Goal: Obtain resource: Obtain resource

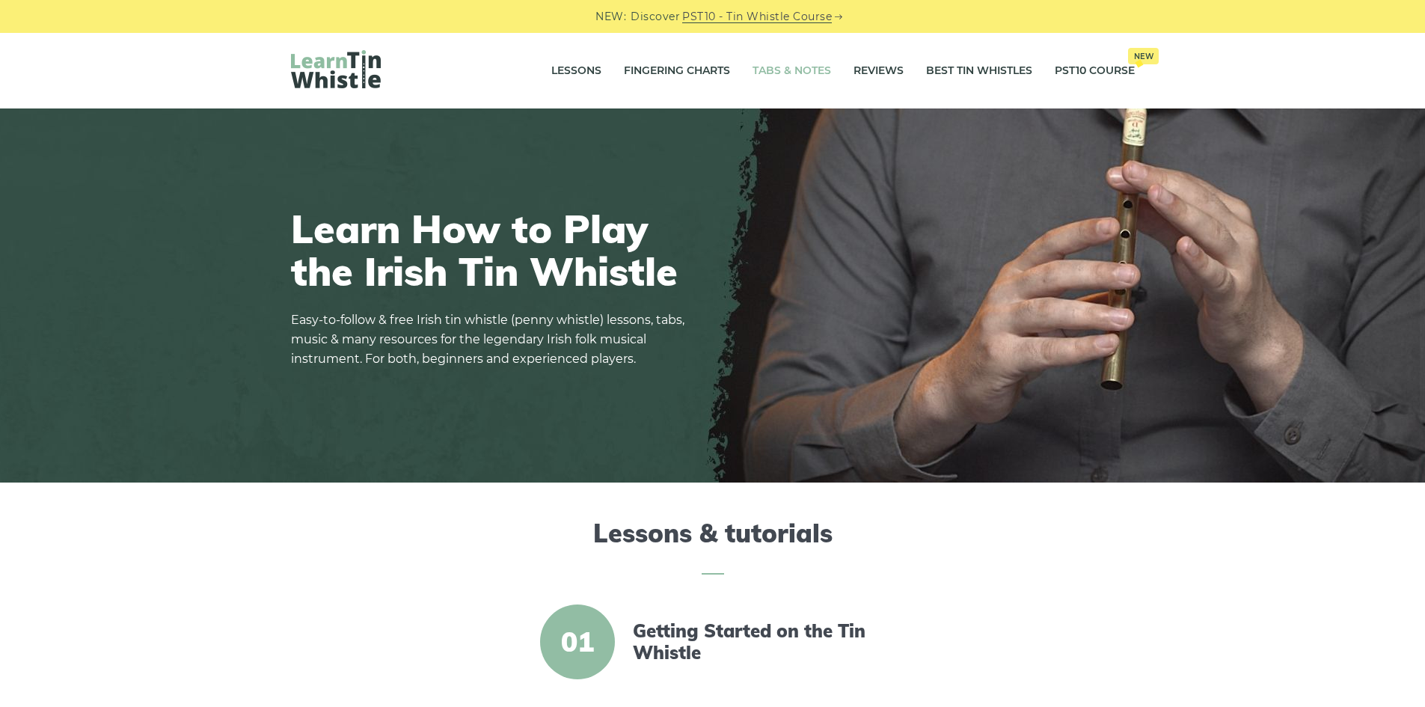
click at [765, 66] on link "Tabs & Notes" at bounding box center [792, 70] width 79 height 37
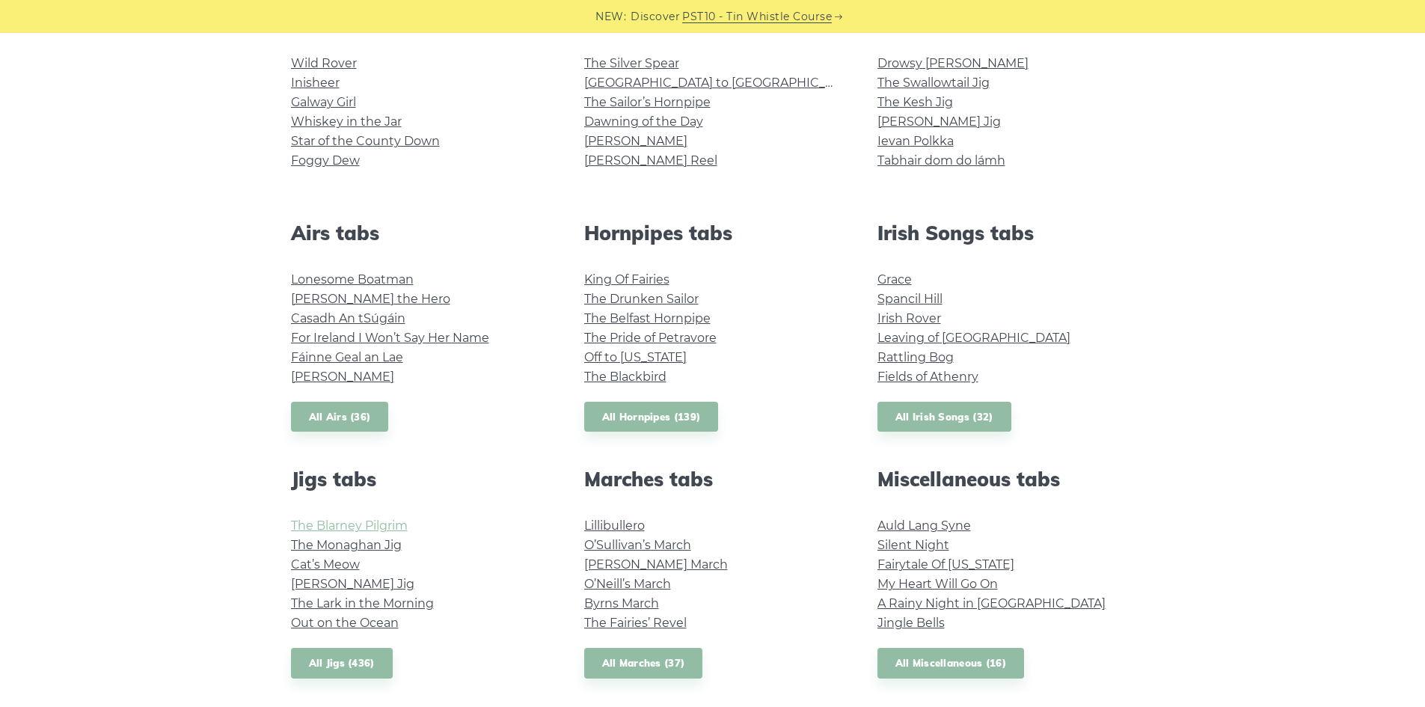
scroll to position [449, 0]
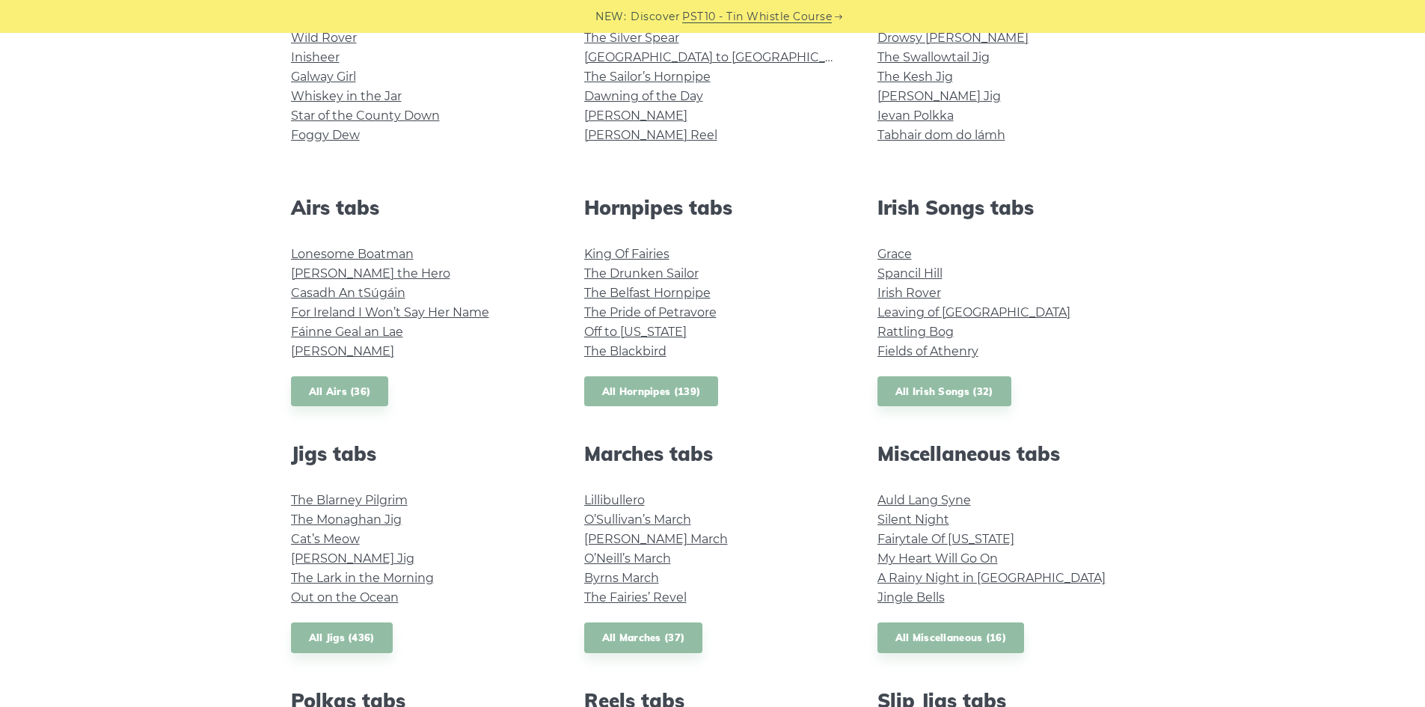
click at [640, 390] on link "All Hornpipes (139)" at bounding box center [651, 391] width 135 height 31
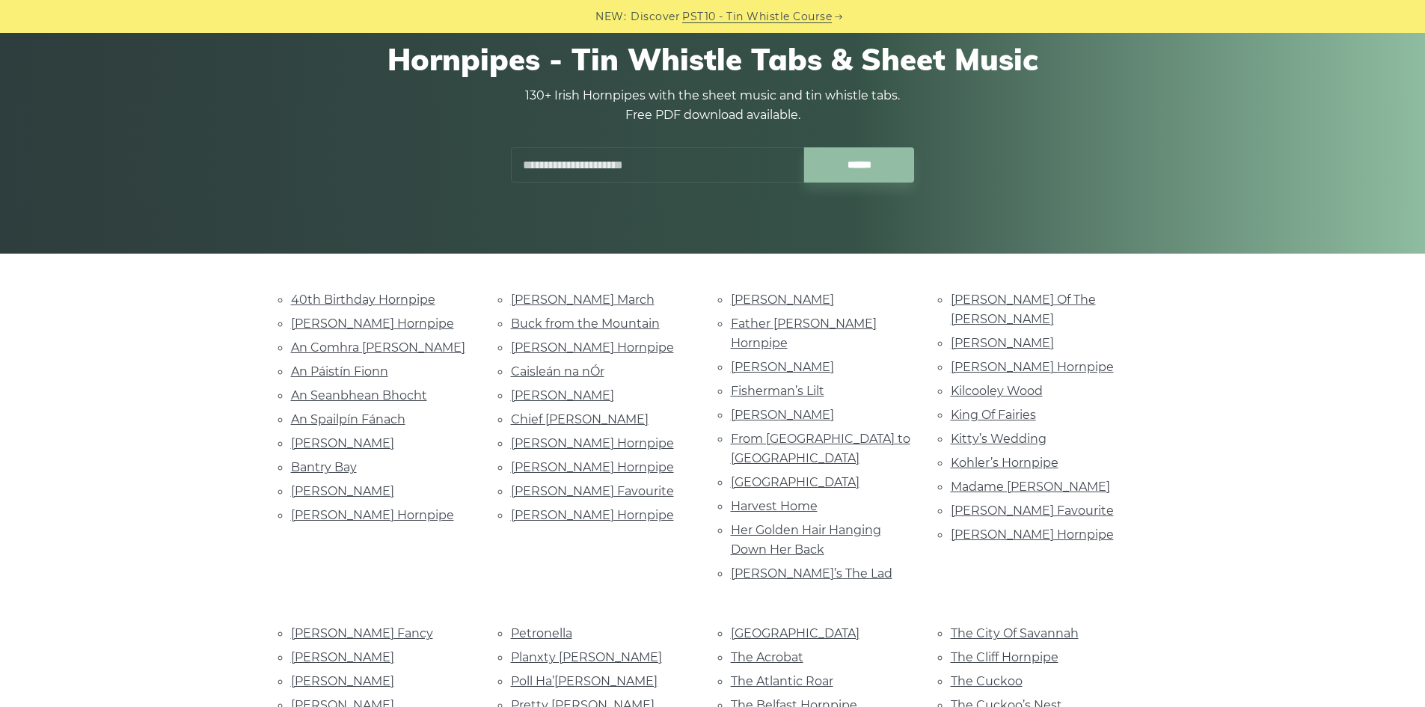
scroll to position [150, 0]
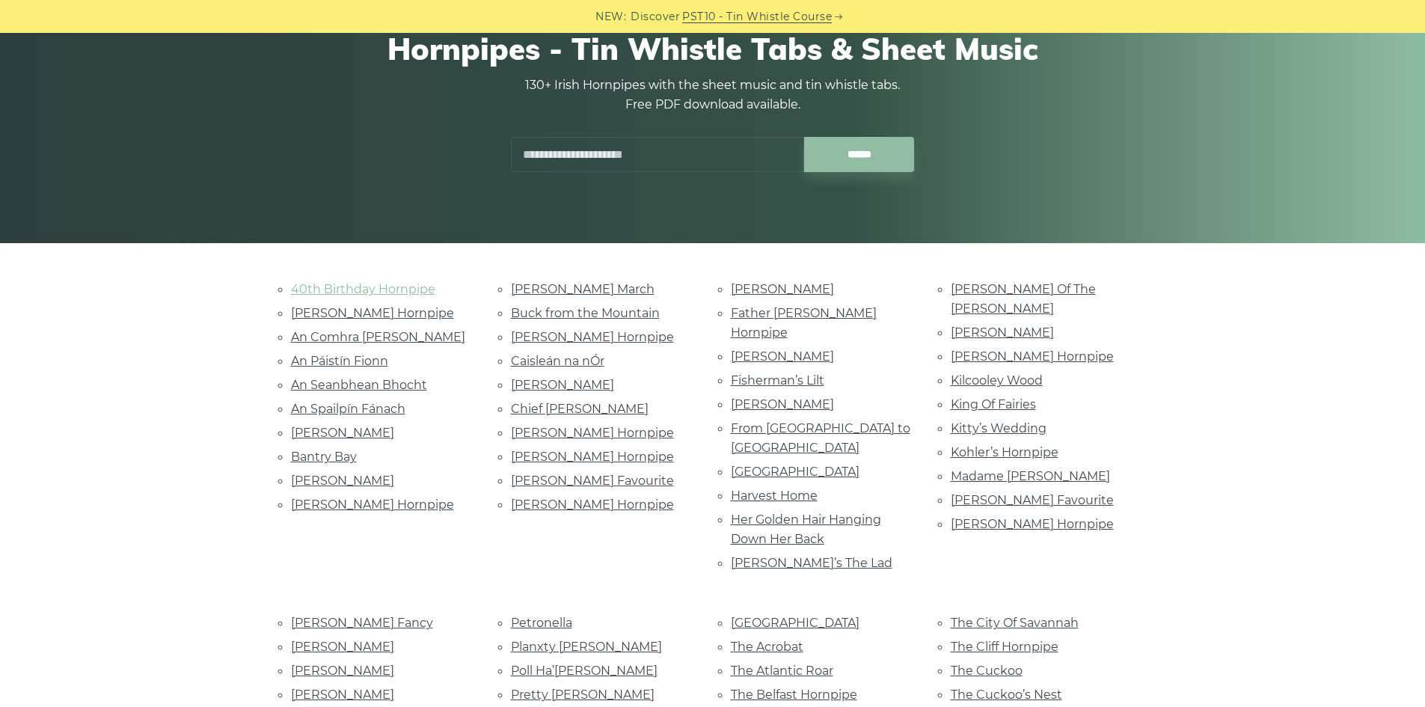
drag, startPoint x: 395, startPoint y: 289, endPoint x: 314, endPoint y: 293, distance: 80.9
click at [314, 293] on link "40th Birthday Hornpipe" at bounding box center [363, 289] width 144 height 14
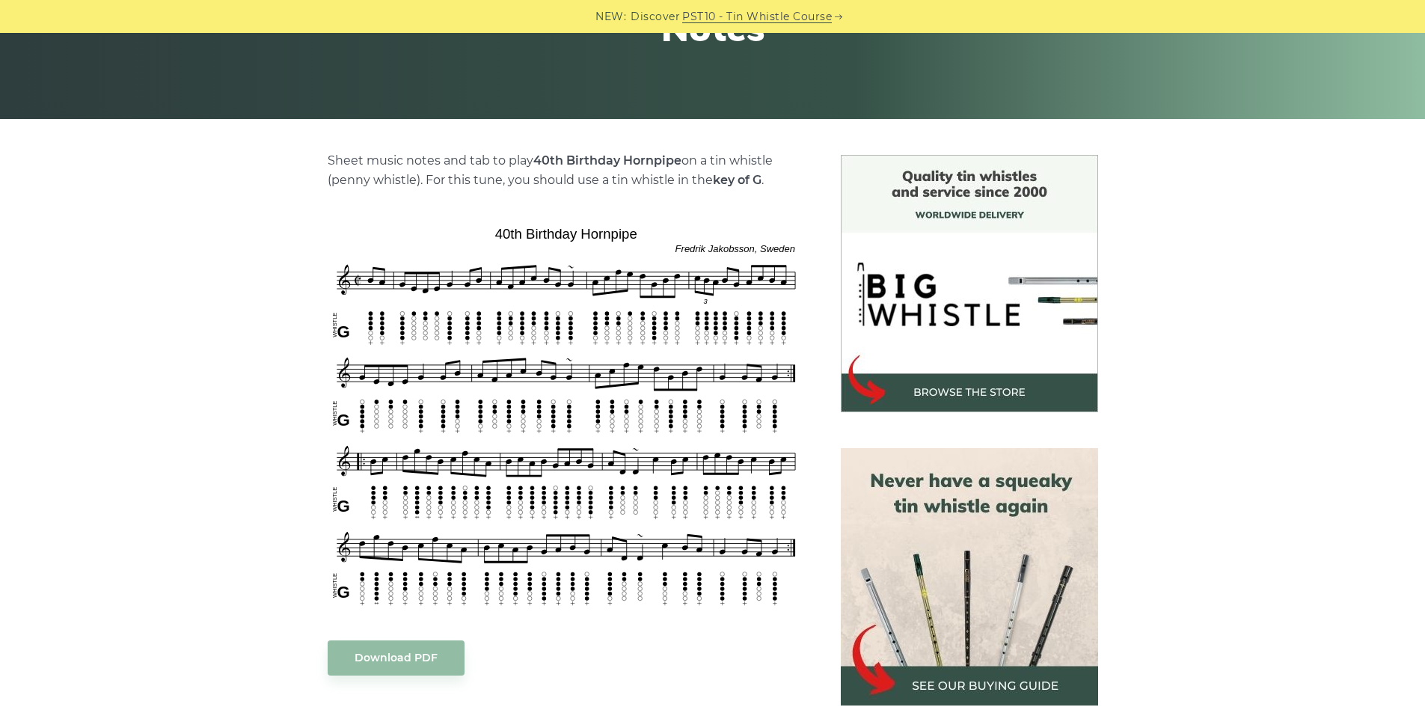
scroll to position [299, 0]
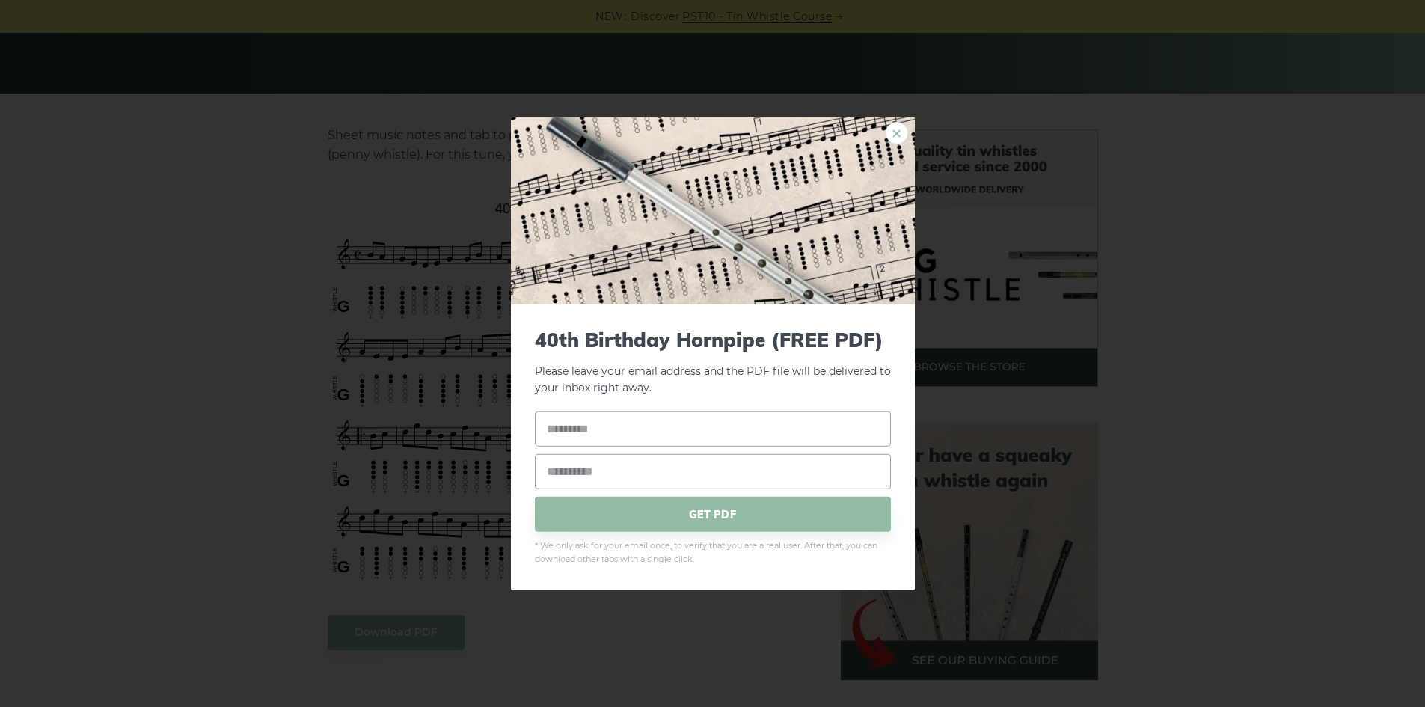
click at [895, 132] on link "×" at bounding box center [897, 132] width 22 height 22
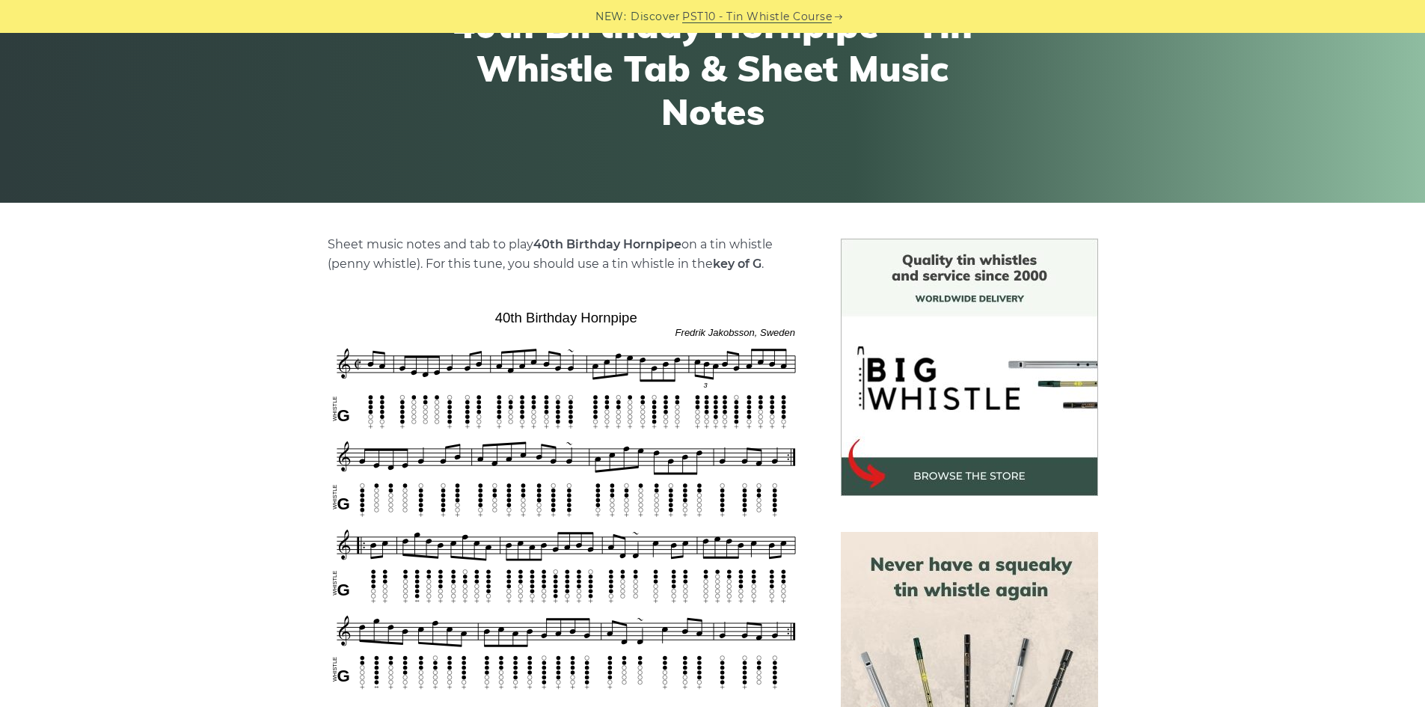
scroll to position [75, 0]
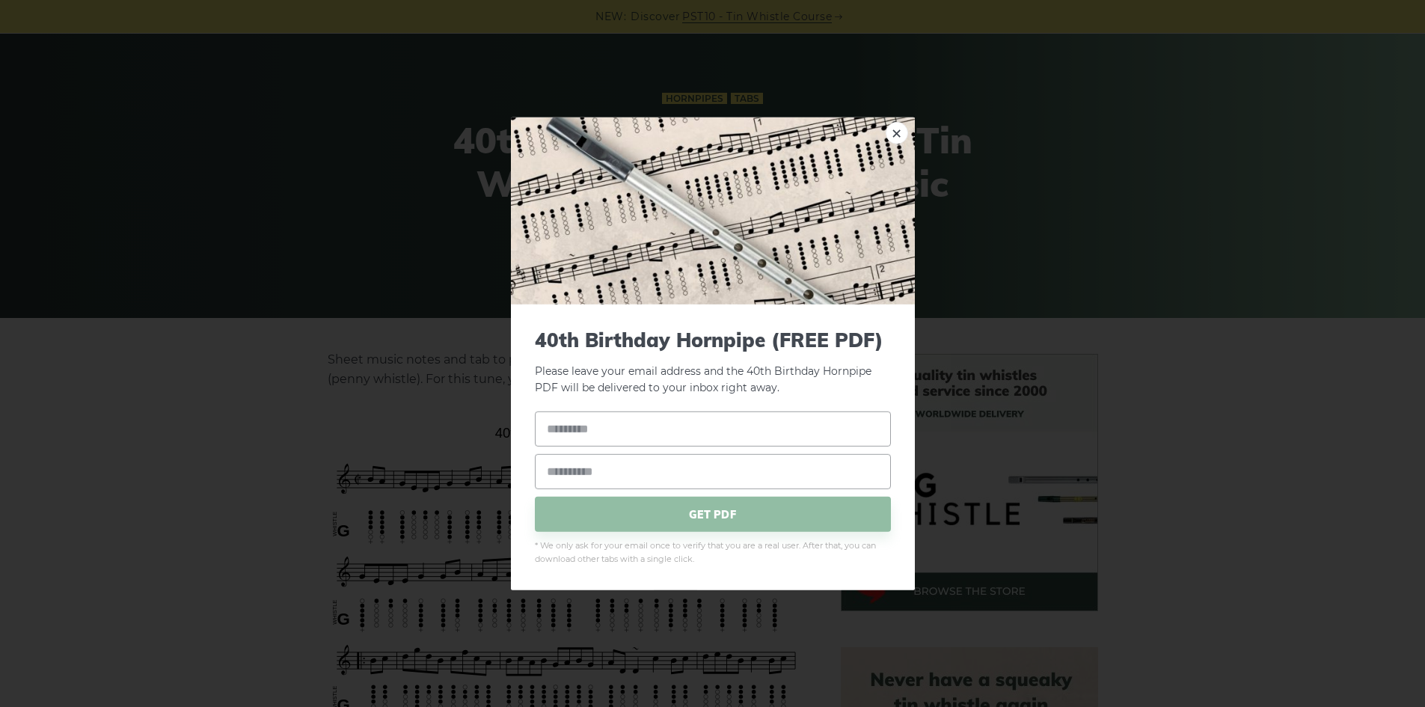
click at [1205, 510] on div "× 40th Birthday Hornpipe (FREE PDF) Please leave your email address and the 40t…" at bounding box center [712, 353] width 1425 height 707
click at [606, 418] on input "text" at bounding box center [713, 429] width 356 height 35
type input "**********"
click at [750, 506] on span "GET PDF" at bounding box center [713, 514] width 356 height 35
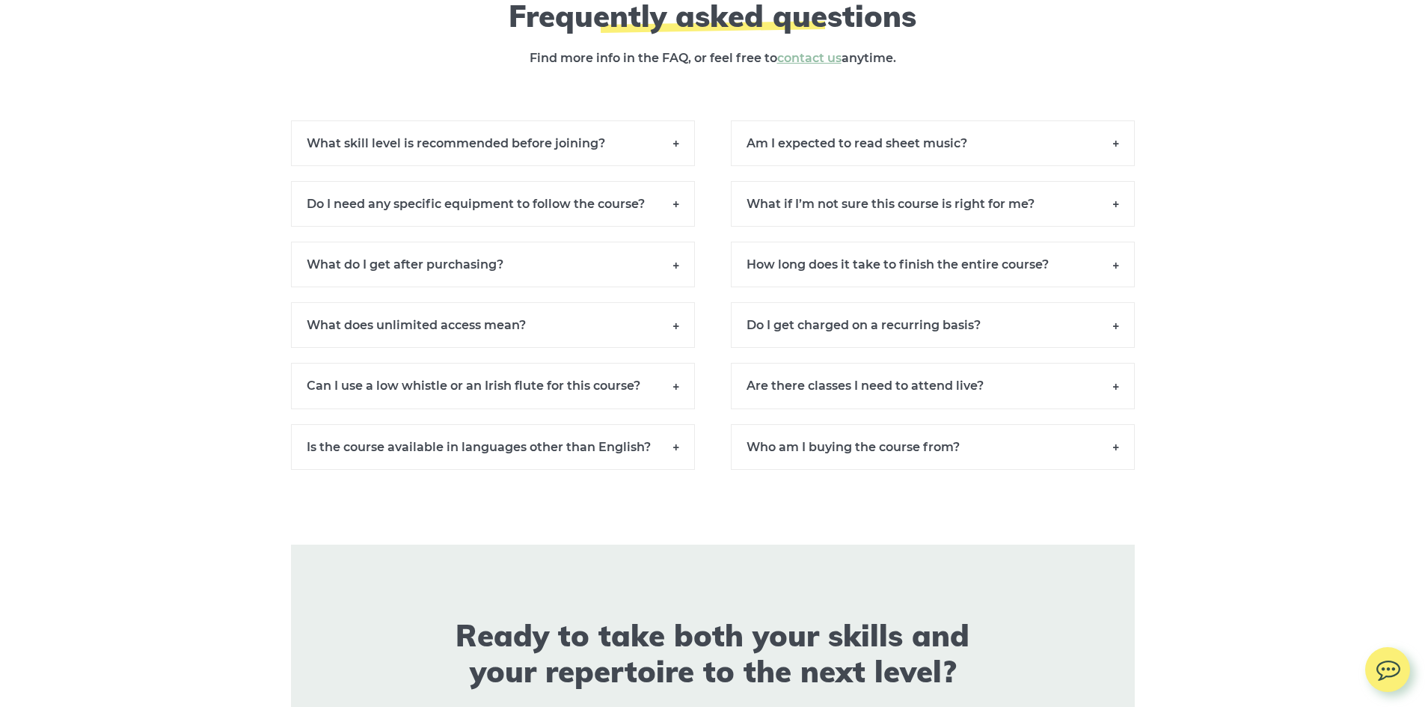
scroll to position [11159, 0]
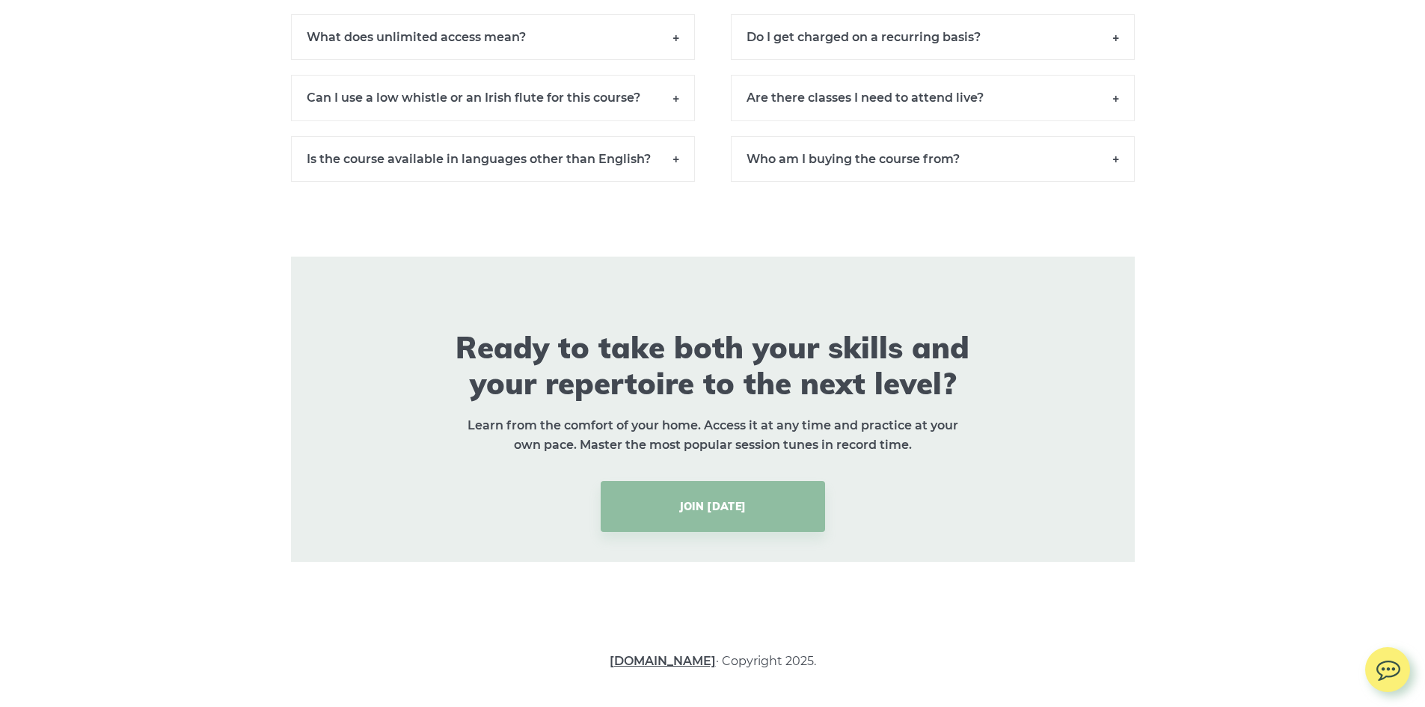
click at [643, 658] on link "LearnTinWhistle.com" at bounding box center [663, 661] width 106 height 14
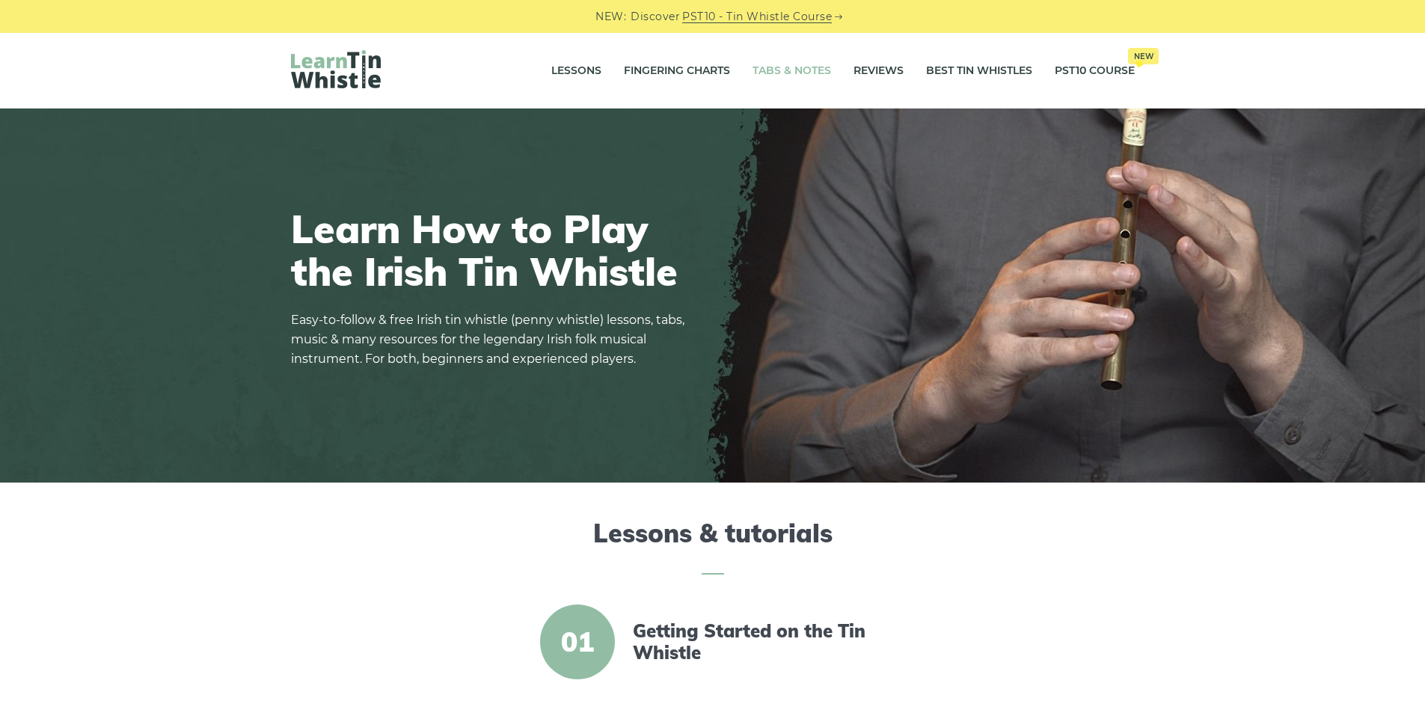
click at [777, 71] on link "Tabs & Notes" at bounding box center [792, 70] width 79 height 37
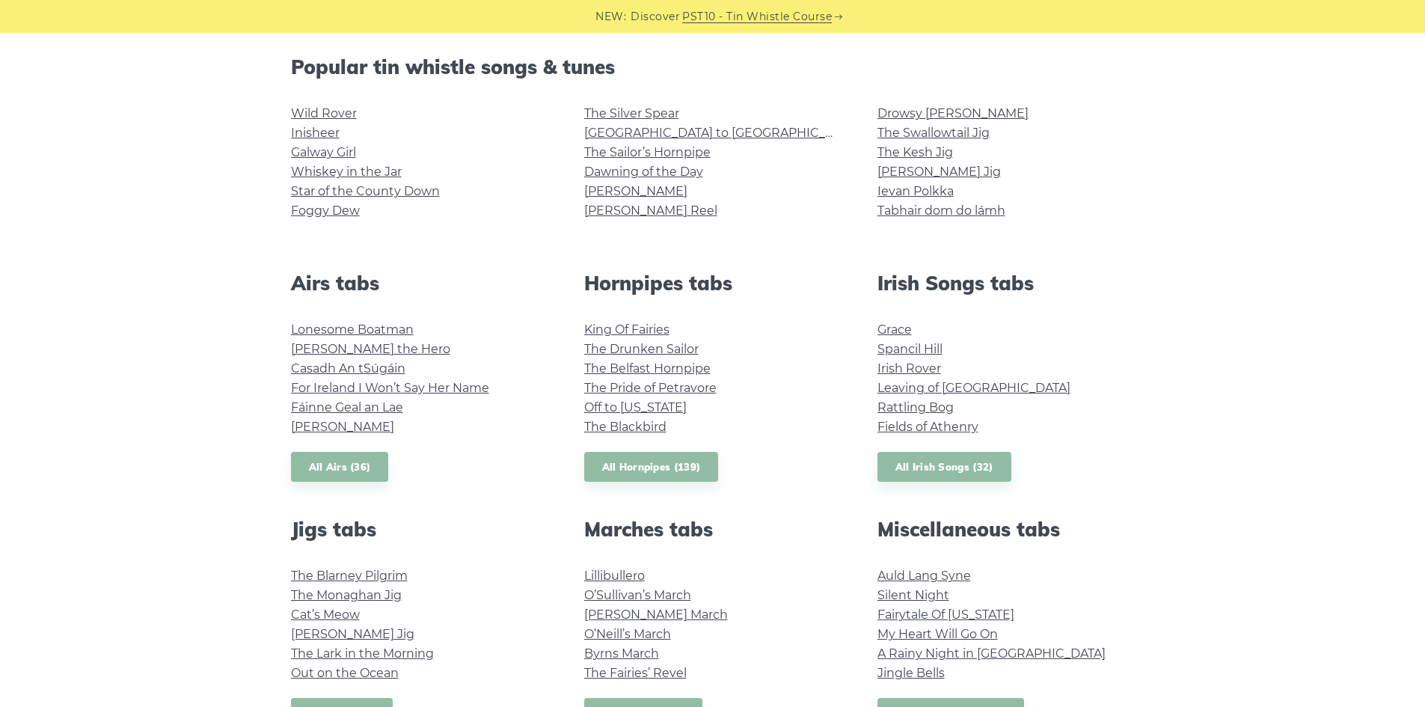
scroll to position [374, 0]
click at [649, 460] on link "All Hornpipes (139)" at bounding box center [651, 466] width 135 height 31
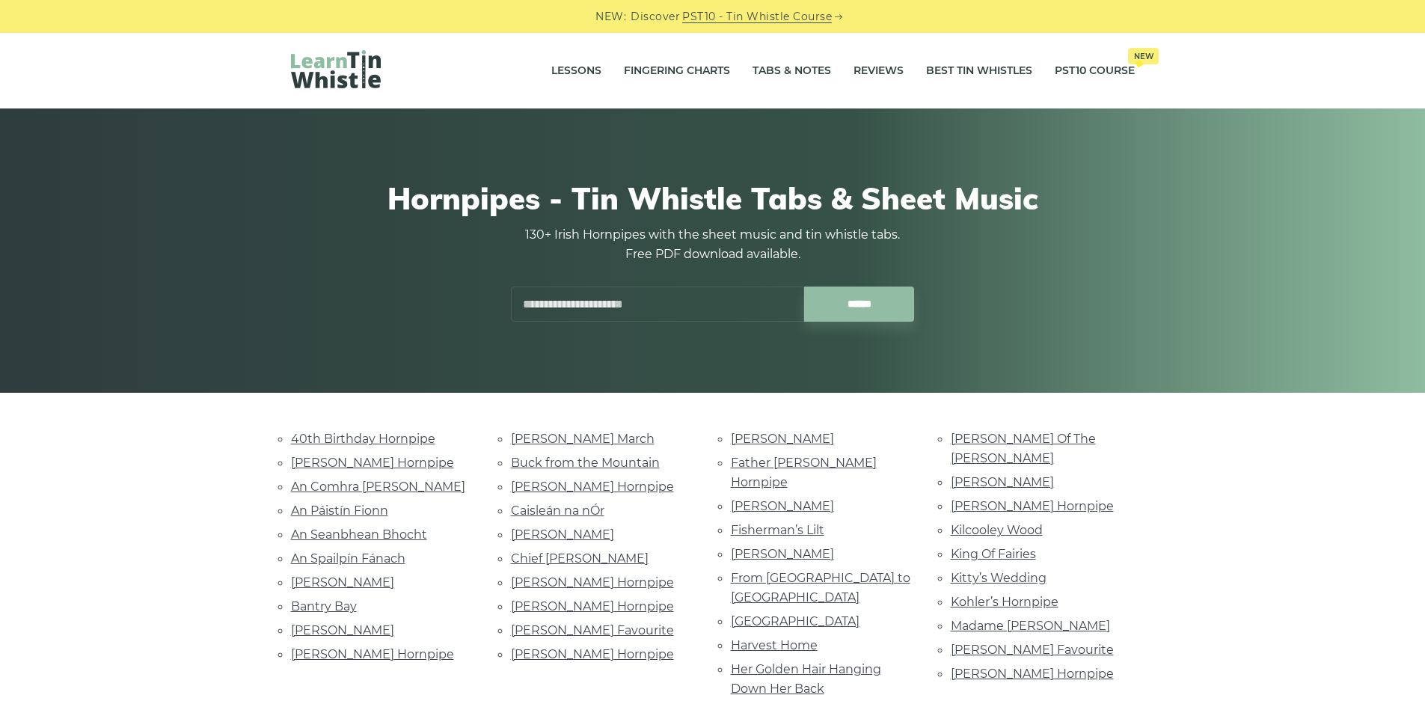
drag, startPoint x: 766, startPoint y: 46, endPoint x: 777, endPoint y: 45, distance: 10.6
click at [766, 46] on div "Lessons Fingering Charts Tabs & Notes Reviews Best Tin Whistles PST10 Course Ne…" at bounding box center [713, 71] width 916 height 76
click at [792, 67] on link "Tabs & Notes" at bounding box center [792, 70] width 79 height 37
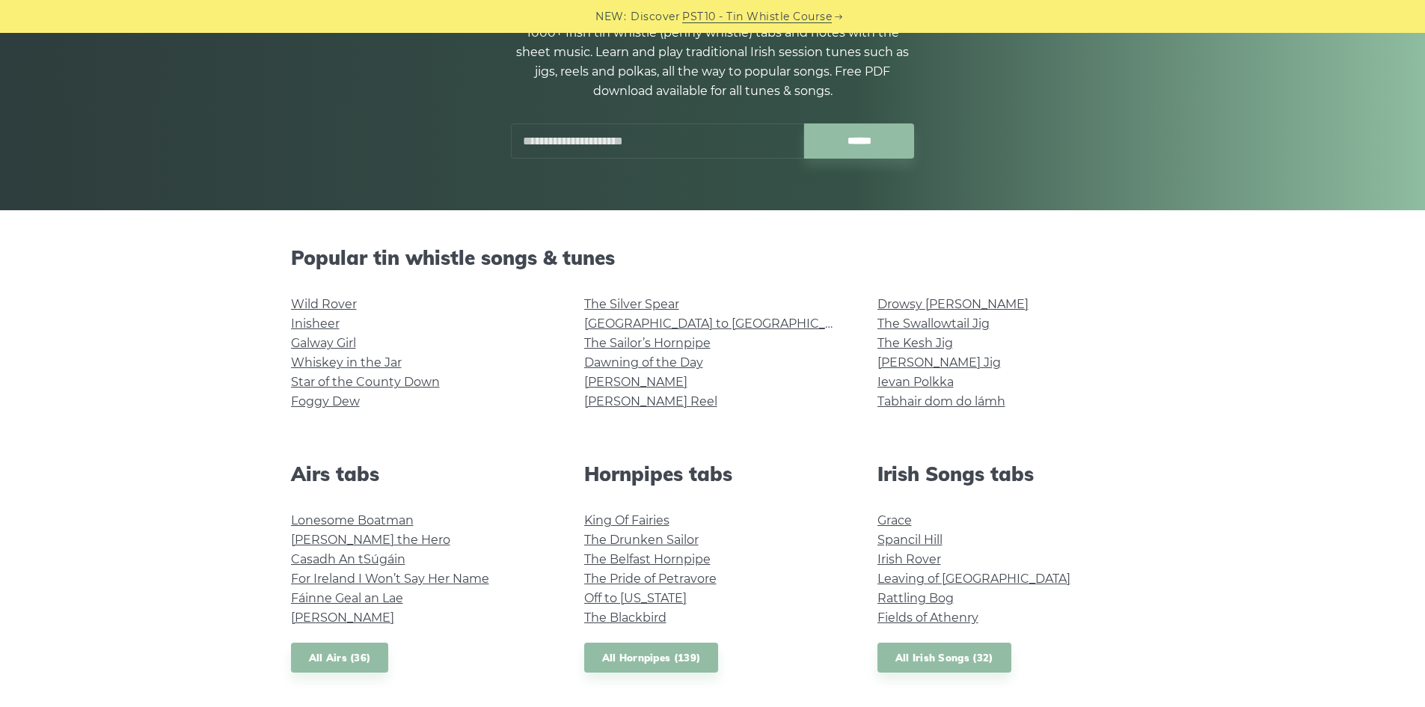
scroll to position [224, 0]
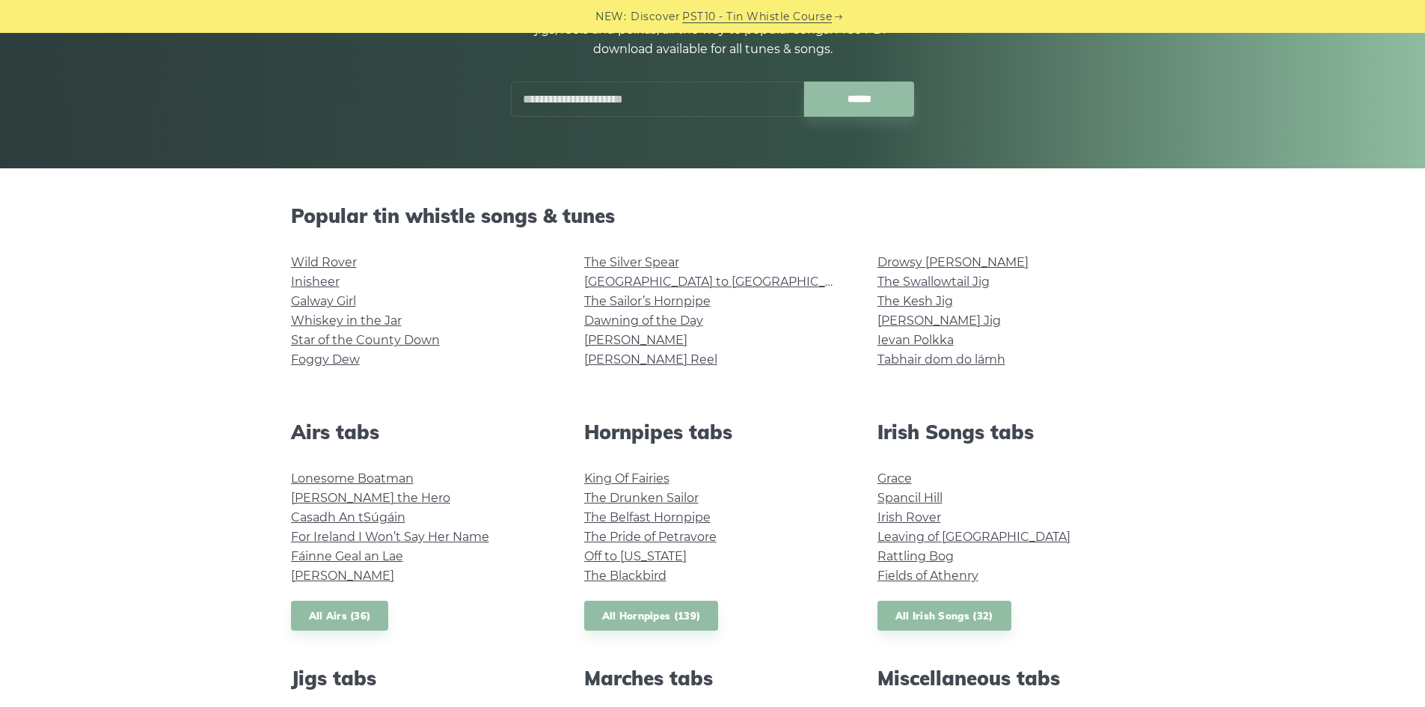
click at [344, 434] on h2 "Airs tabs" at bounding box center [419, 431] width 257 height 23
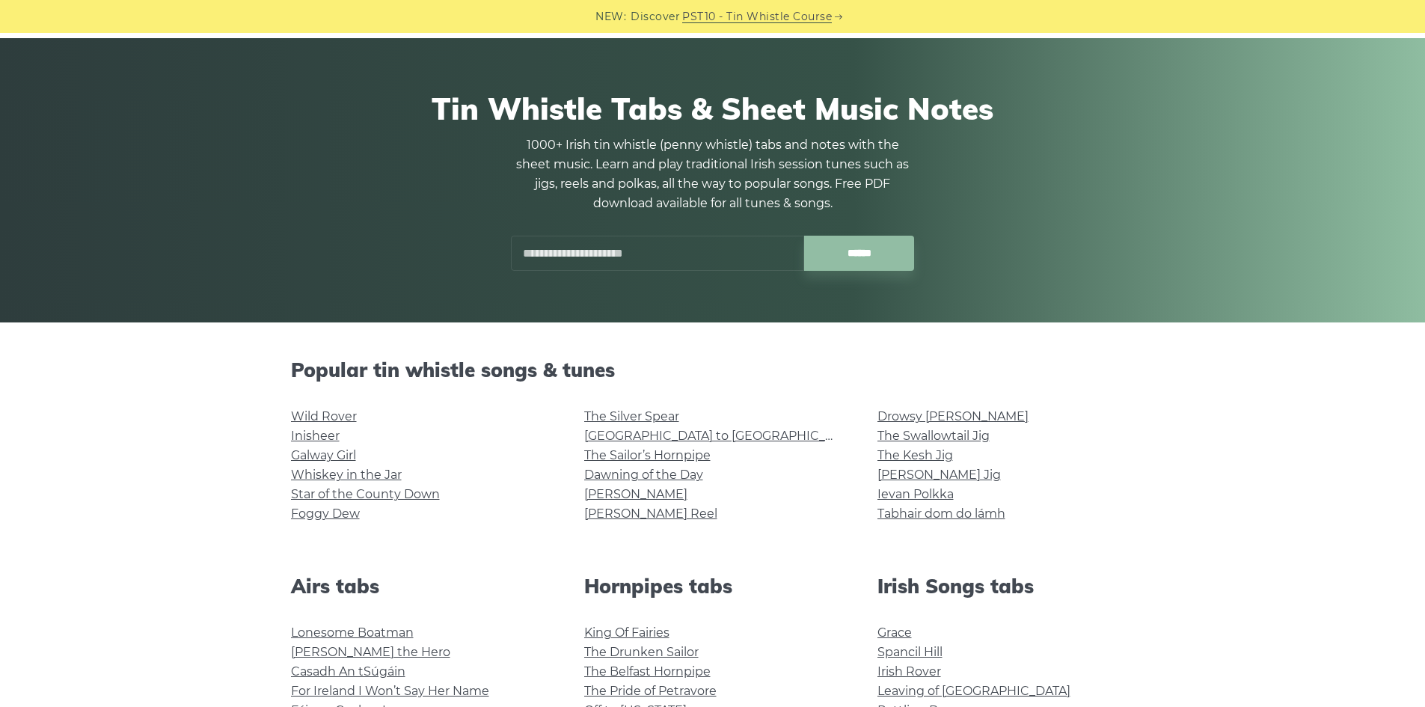
scroll to position [0, 0]
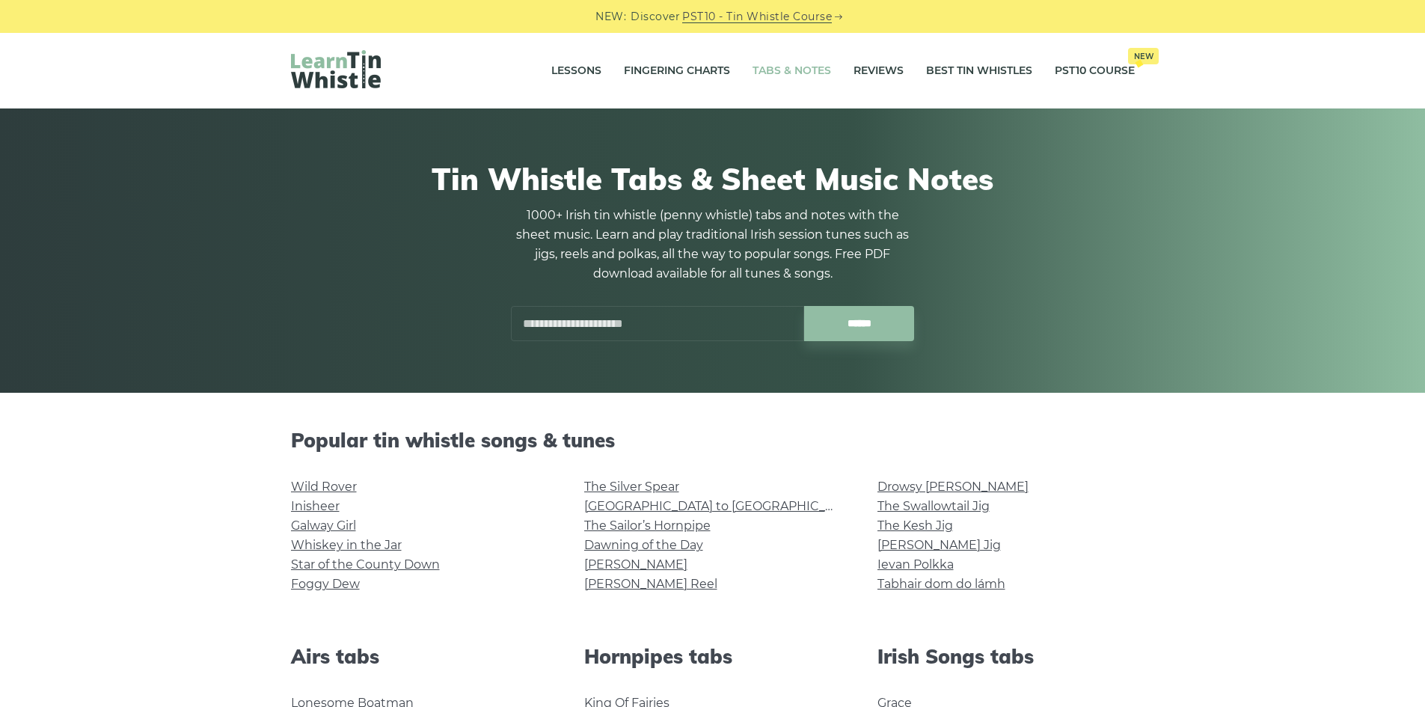
click at [337, 55] on img at bounding box center [336, 69] width 90 height 38
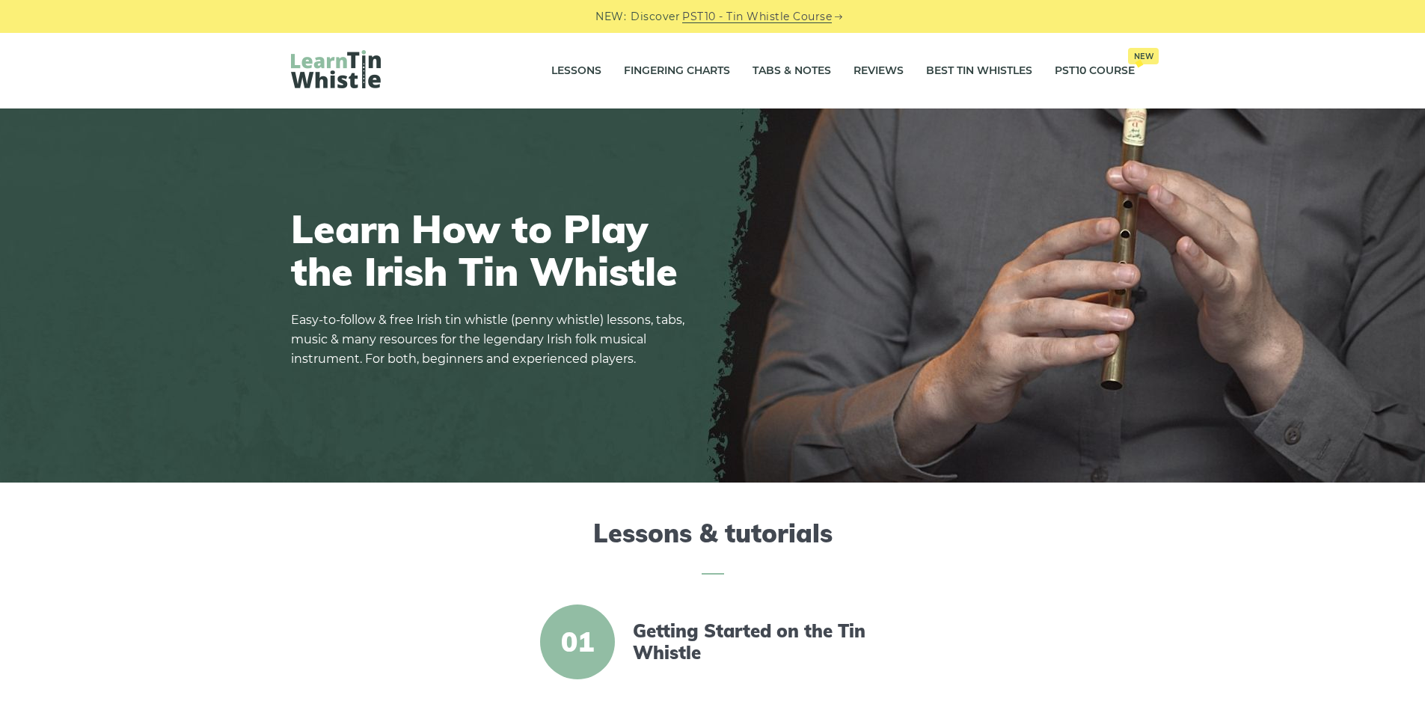
click at [768, 97] on div "Lessons Fingering Charts Tabs & Notes Reviews Best Tin Whistles PST10 Course Ne…" at bounding box center [713, 71] width 916 height 76
click at [783, 67] on link "Tabs & Notes" at bounding box center [792, 70] width 79 height 37
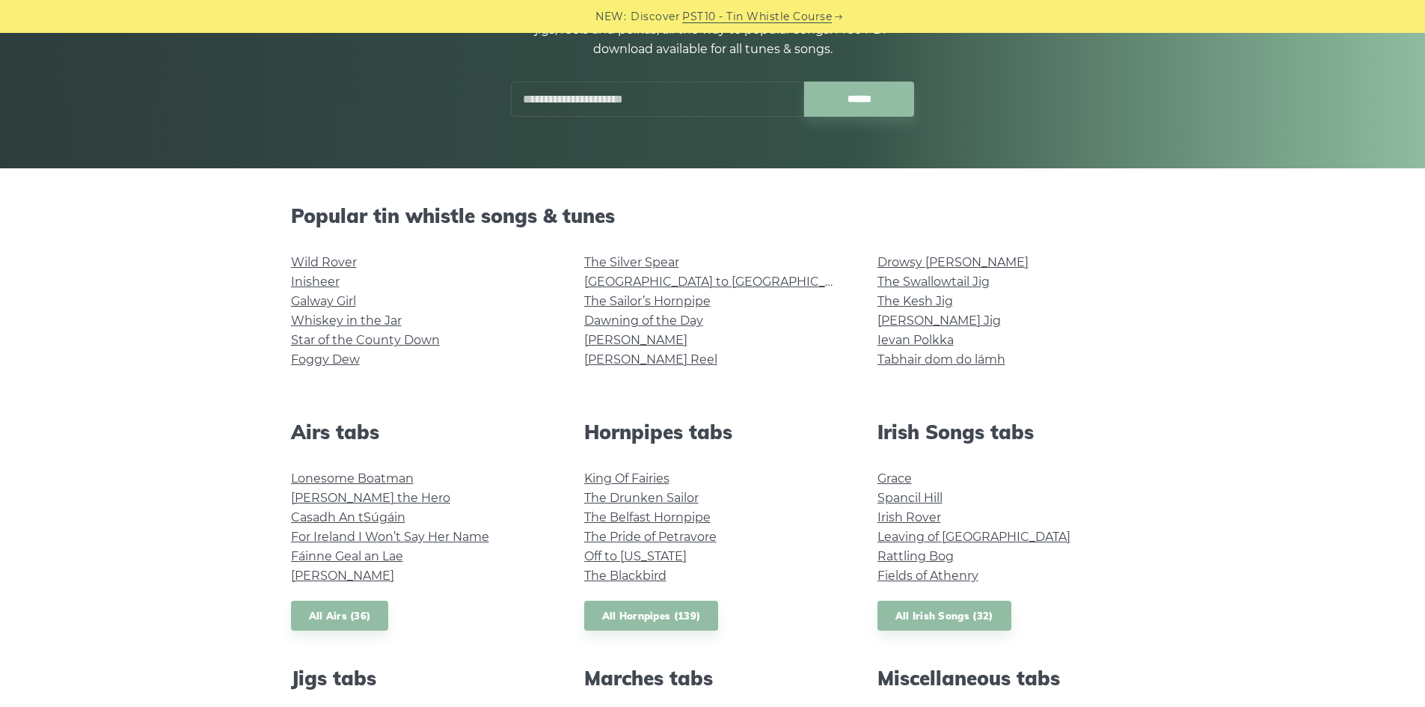
scroll to position [299, 0]
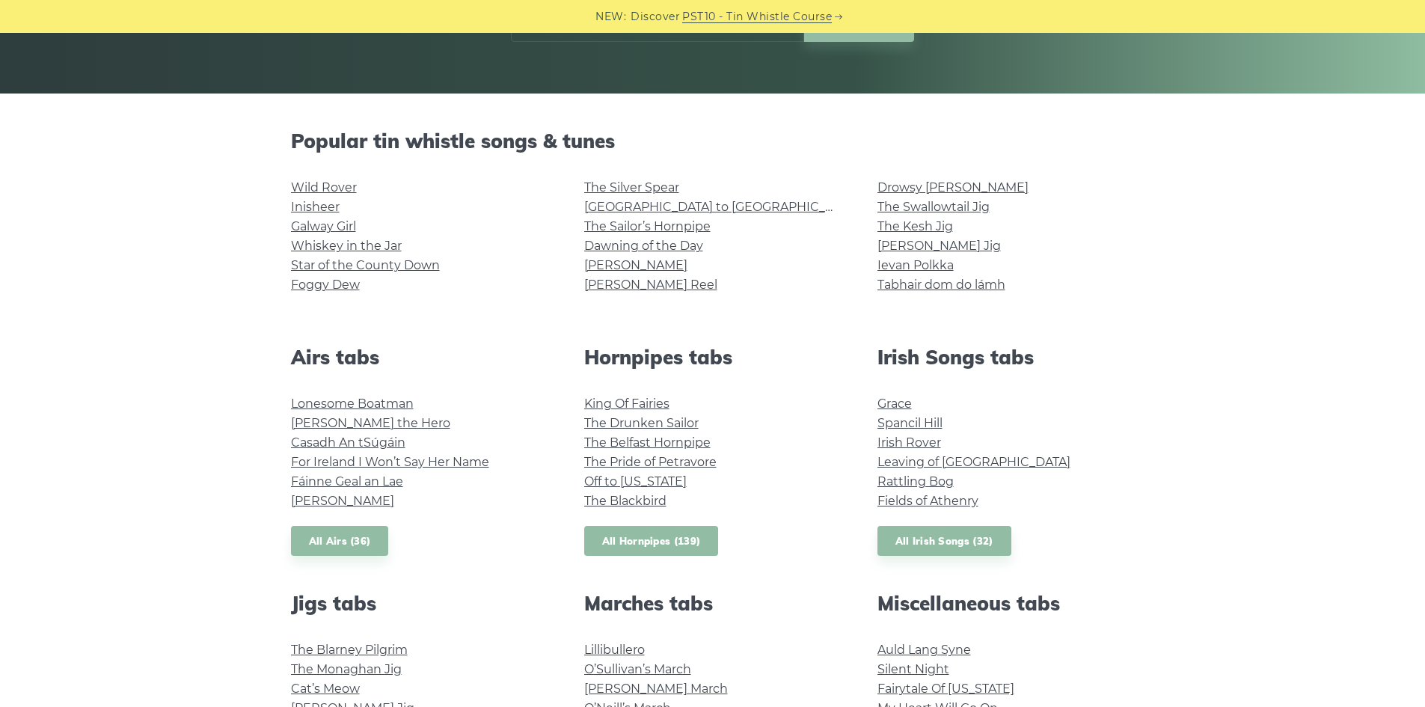
click at [682, 542] on link "All Hornpipes (139)" at bounding box center [651, 541] width 135 height 31
